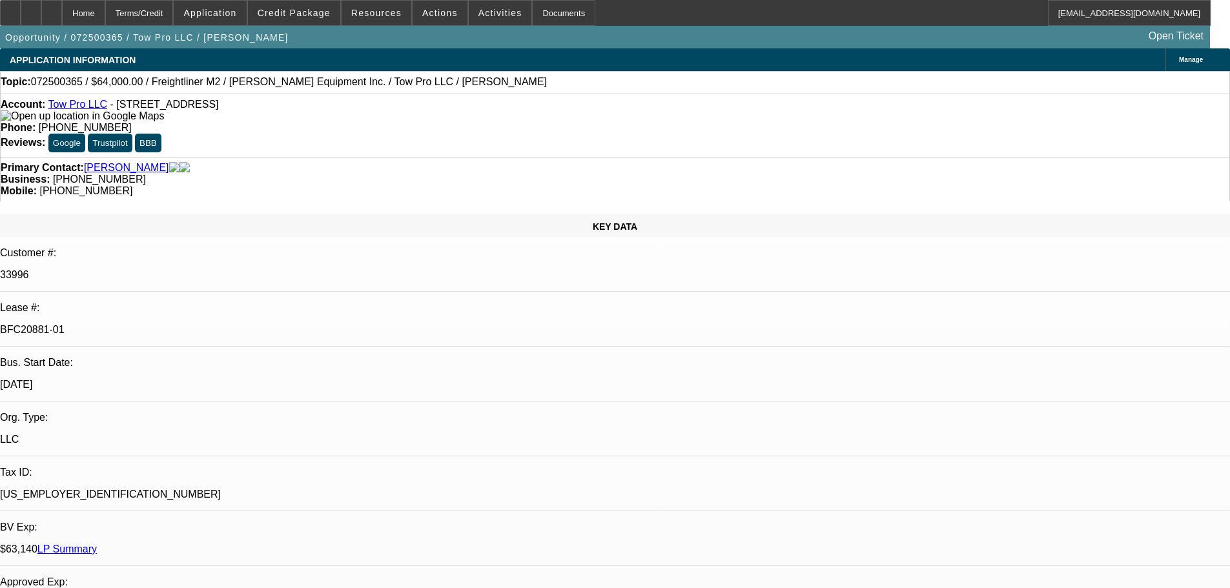
select select "0"
select select "2"
select select "0"
select select "6"
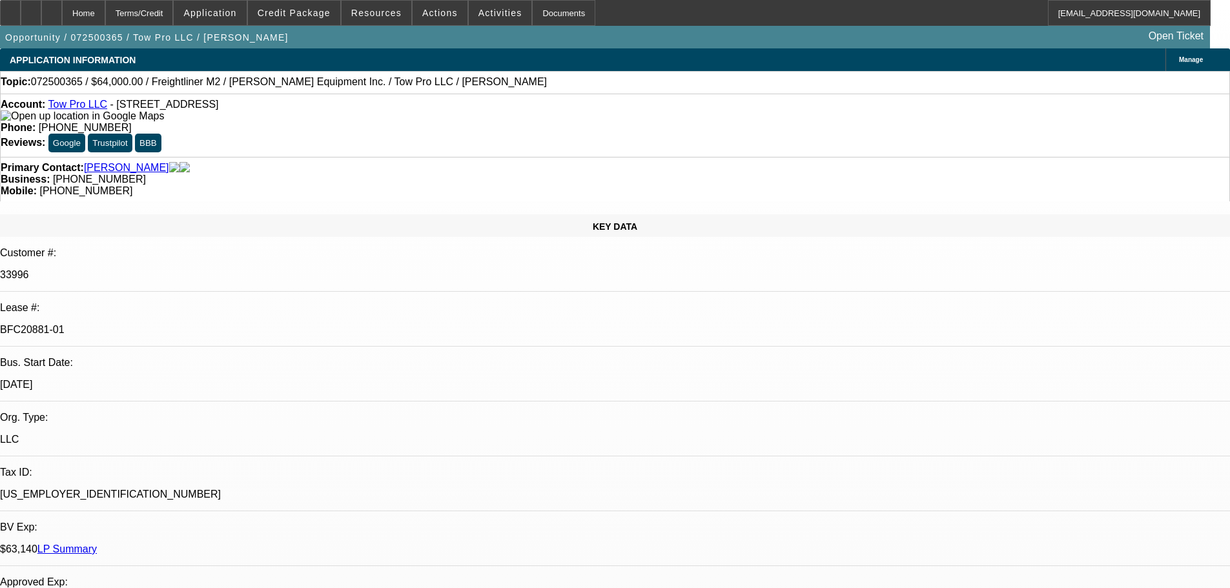
select select "0"
select select "2"
select select "0"
select select "6"
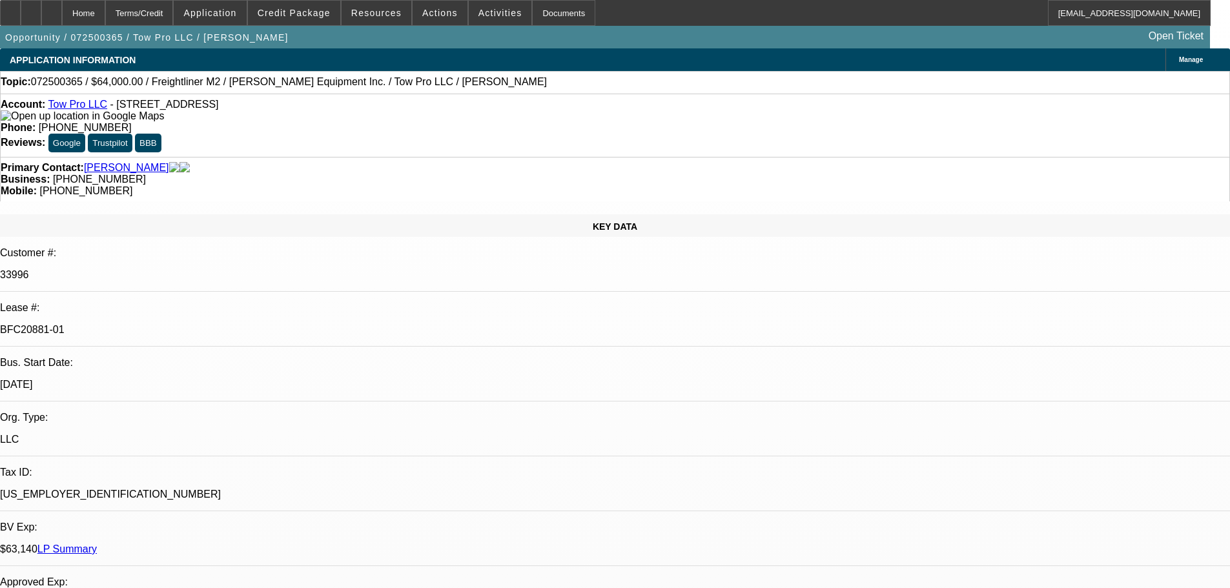
select select "0.15"
select select "2"
select select "0"
select select "6"
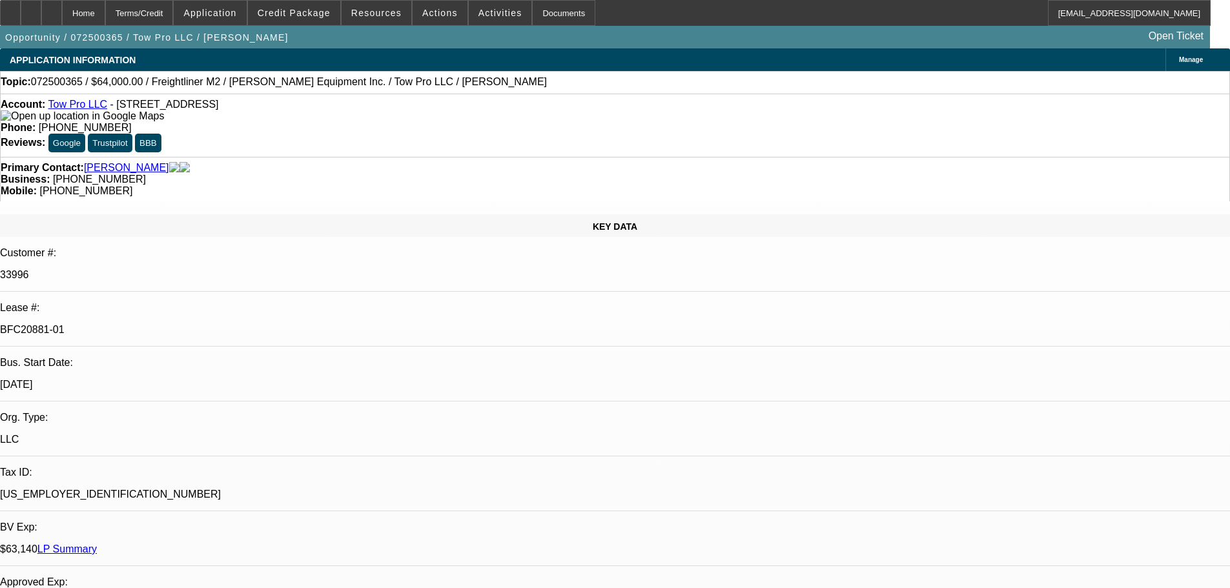
select select "0.15"
select select "2"
select select "0"
select select "6"
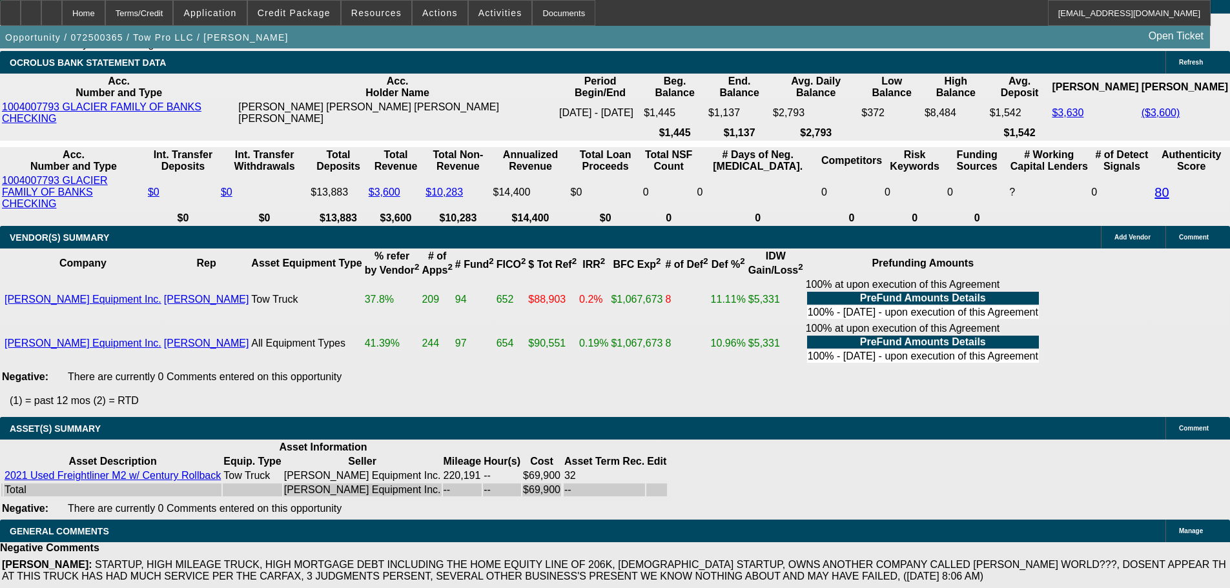
scroll to position [1768, 0]
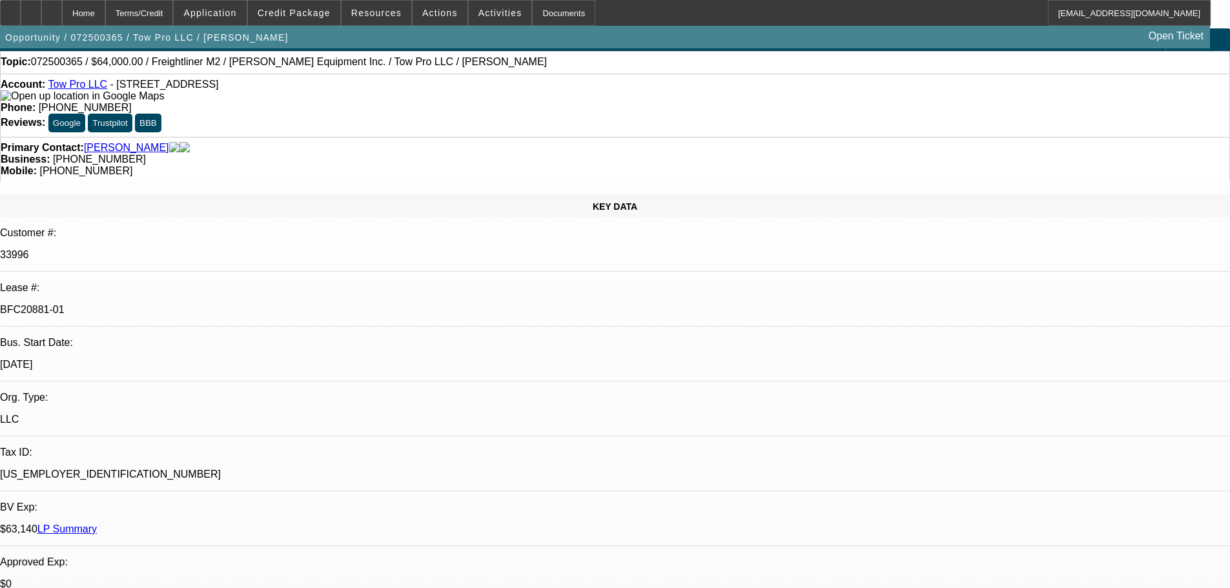
scroll to position [0, 0]
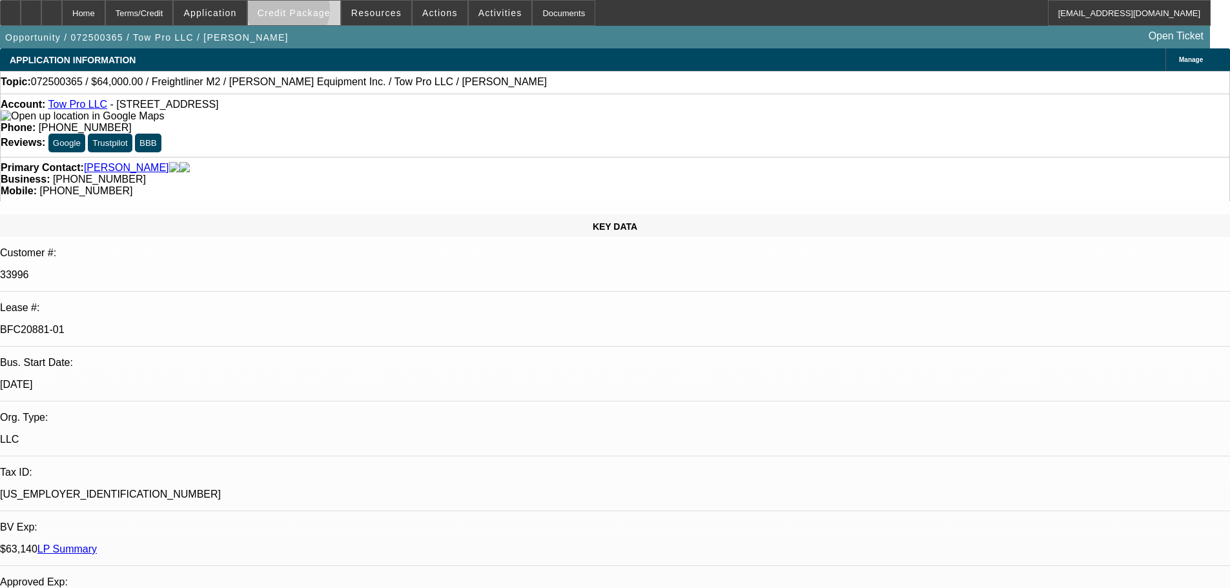
click at [309, 13] on span "Credit Package" at bounding box center [294, 13] width 73 height 10
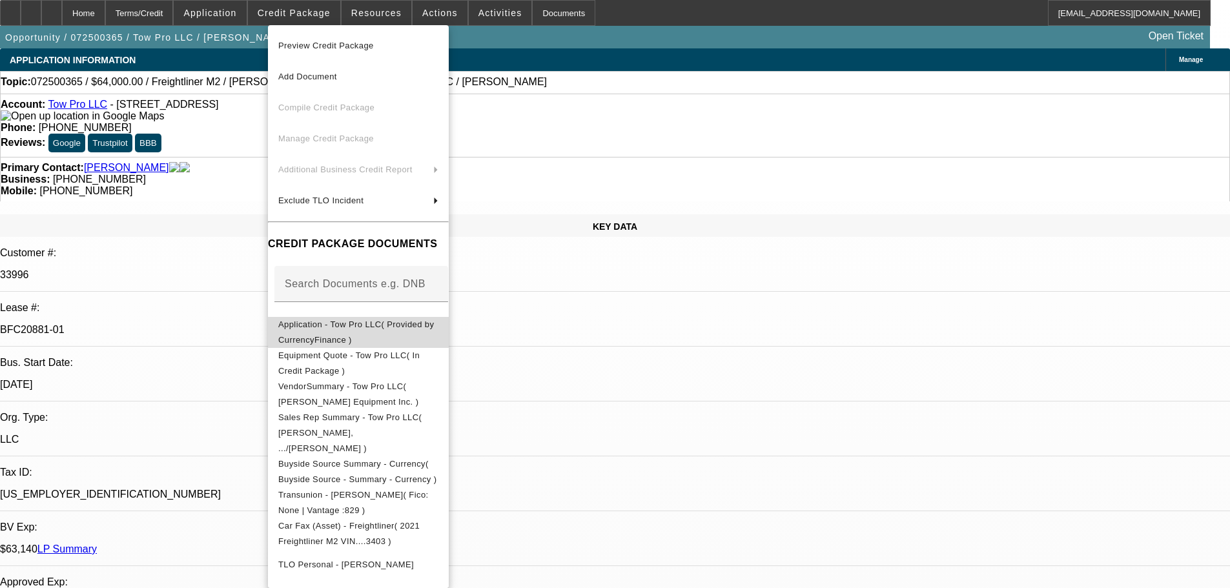
click at [338, 325] on span "Application - Tow Pro LLC( Provided by CurrencyFinance )" at bounding box center [356, 332] width 156 height 25
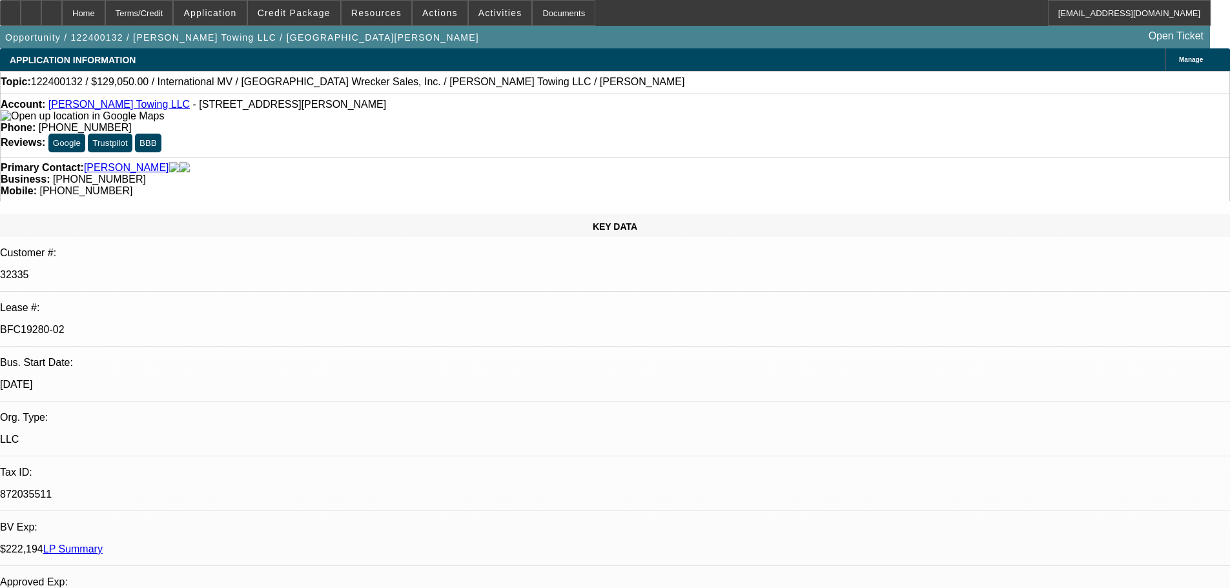
select select "0"
select select "2"
select select "0.1"
select select "4"
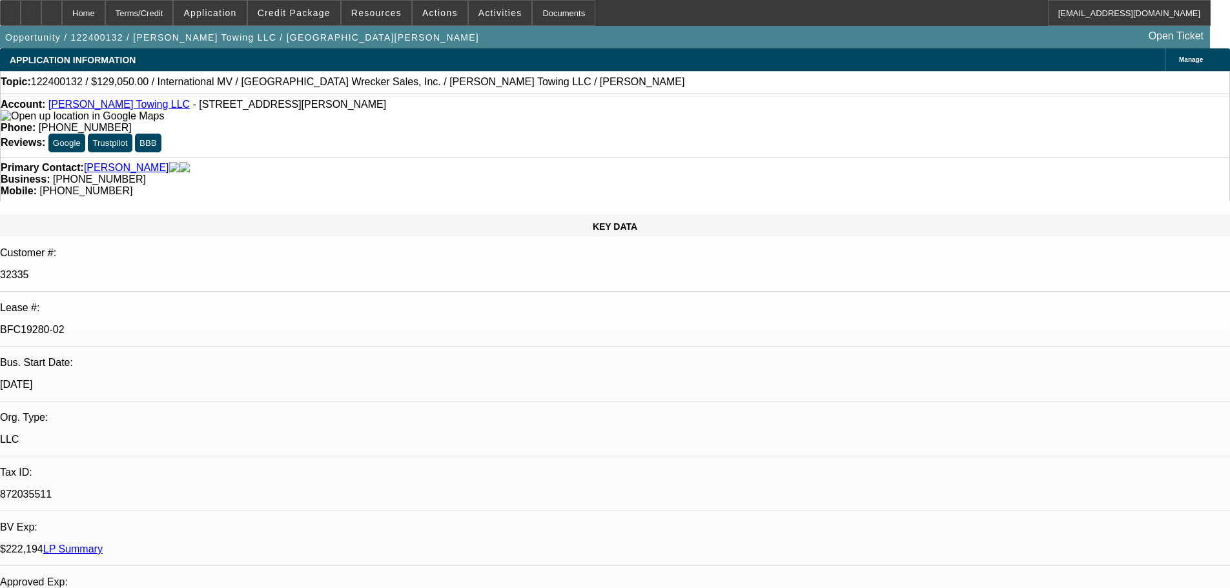
select select "0"
select select "2"
select select "0.1"
select select "4"
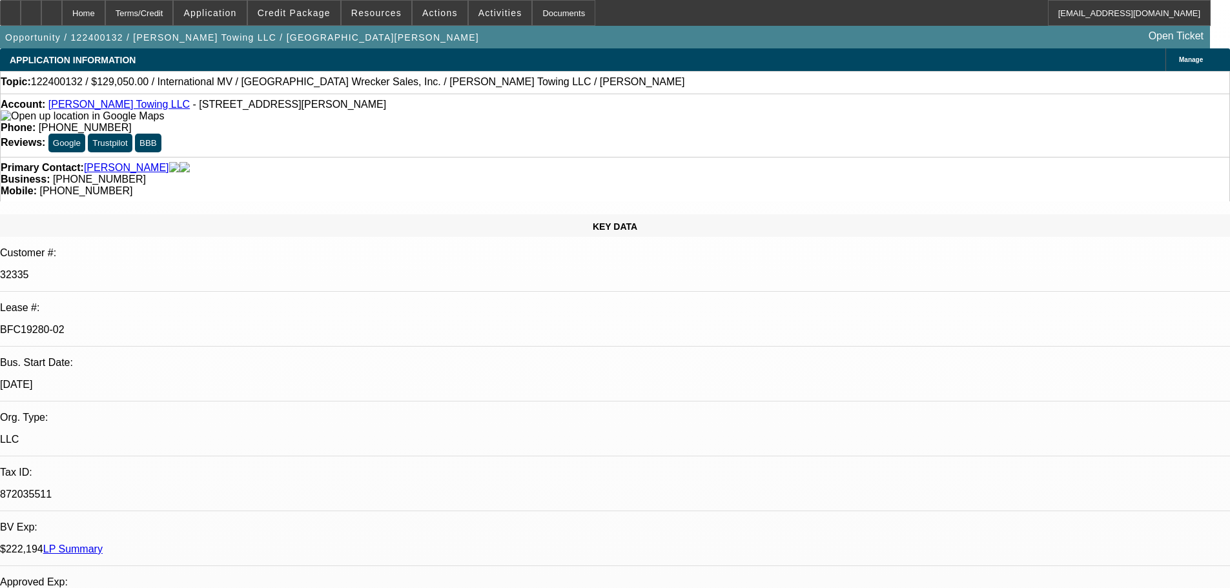
select select "0"
select select "2"
select select "0.1"
select select "4"
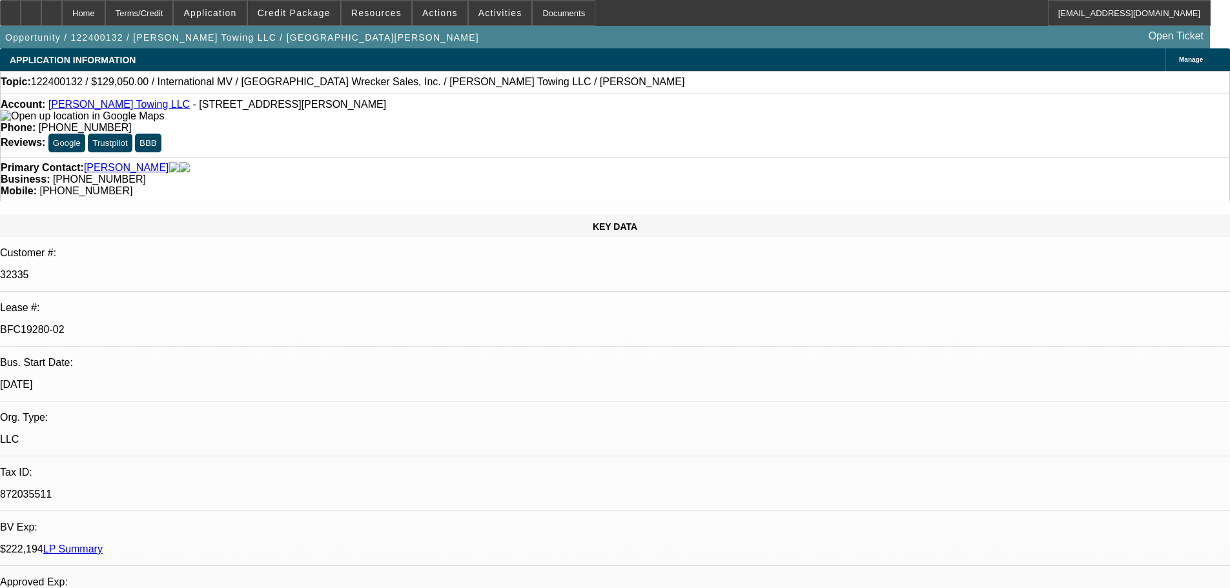
select select "0"
select select "2"
select select "0.1"
select select "4"
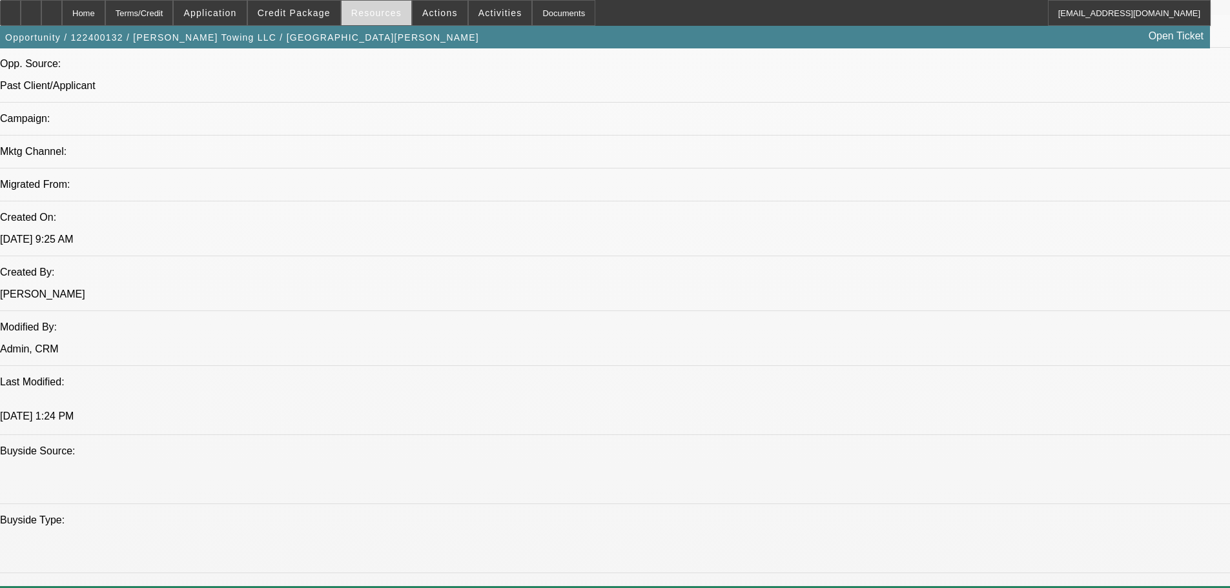
scroll to position [848, 0]
